Goal: Check status: Check status

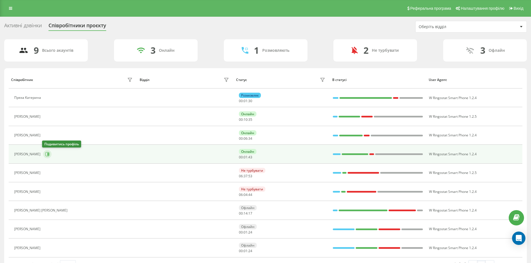
click at [45, 155] on icon at bounding box center [47, 154] width 4 height 4
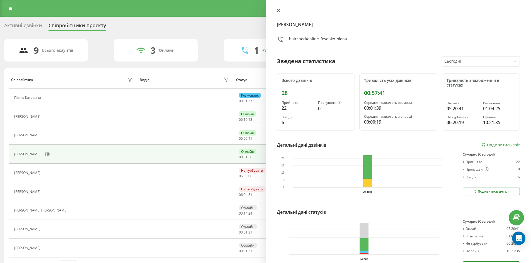
click at [279, 9] on icon at bounding box center [278, 11] width 4 height 4
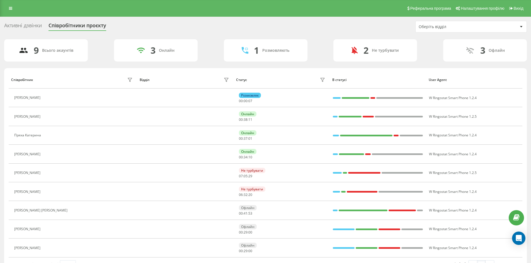
click at [39, 26] on div "Активні дзвінки" at bounding box center [23, 27] width 38 height 9
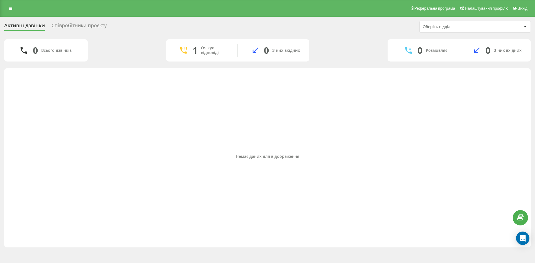
click at [72, 28] on div "Співробітники проєкту" at bounding box center [79, 27] width 55 height 9
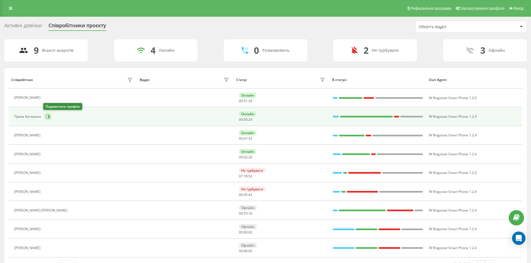
click at [48, 116] on icon at bounding box center [48, 116] width 1 height 3
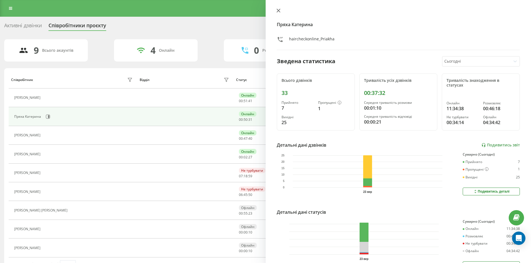
click at [279, 11] on icon at bounding box center [277, 10] width 3 height 3
